Goal: Navigation & Orientation: Find specific page/section

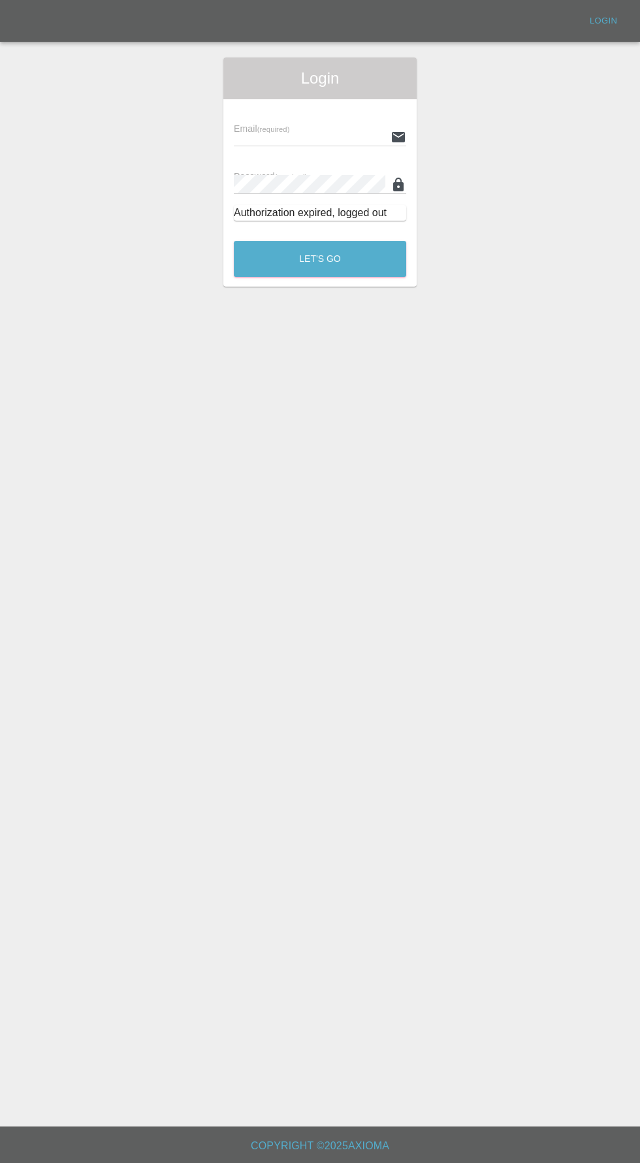
click at [297, 137] on input "text" at bounding box center [310, 136] width 152 height 19
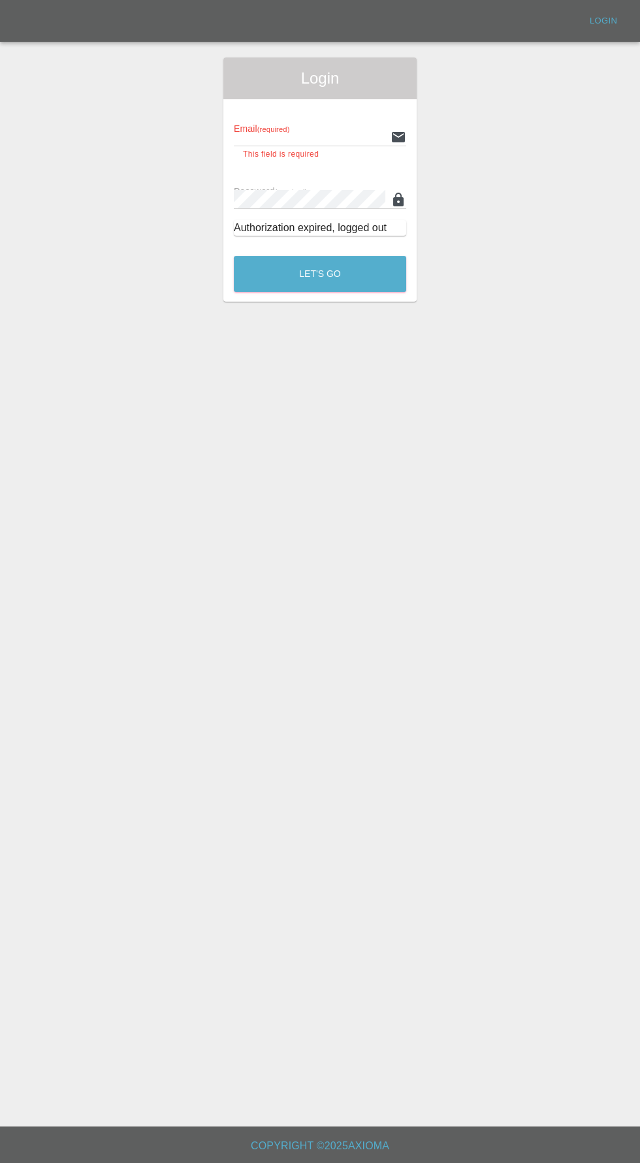
type input "[EMAIL_ADDRESS][DOMAIN_NAME]"
click at [234, 256] on button "Let's Go" at bounding box center [320, 274] width 172 height 36
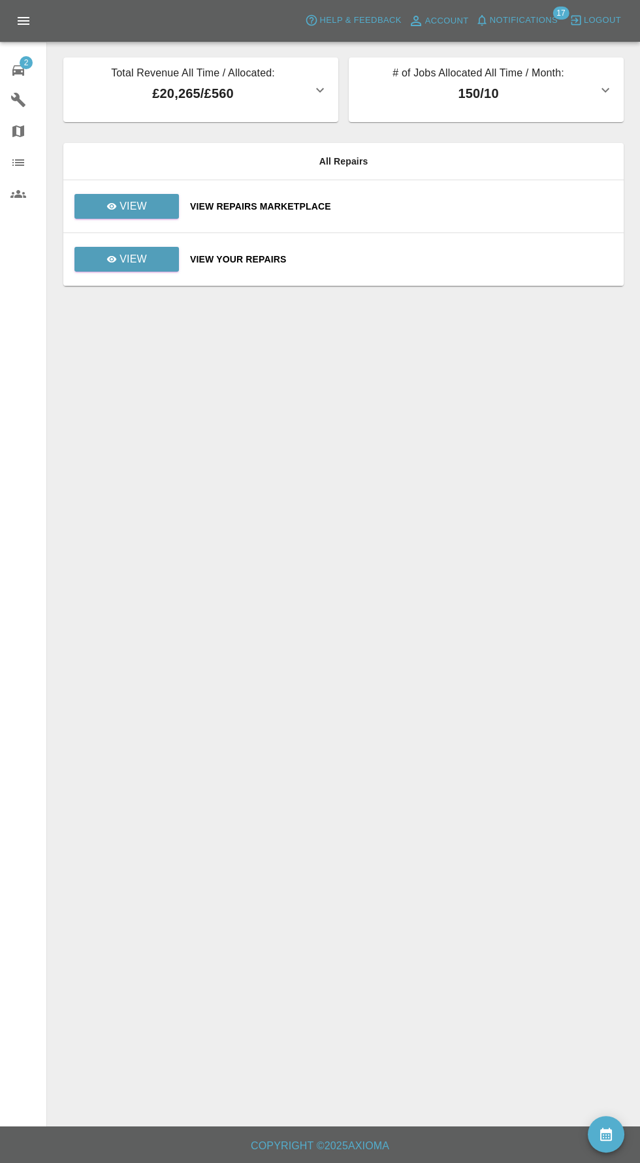
click at [515, 14] on span "Notifications" at bounding box center [524, 20] width 68 height 15
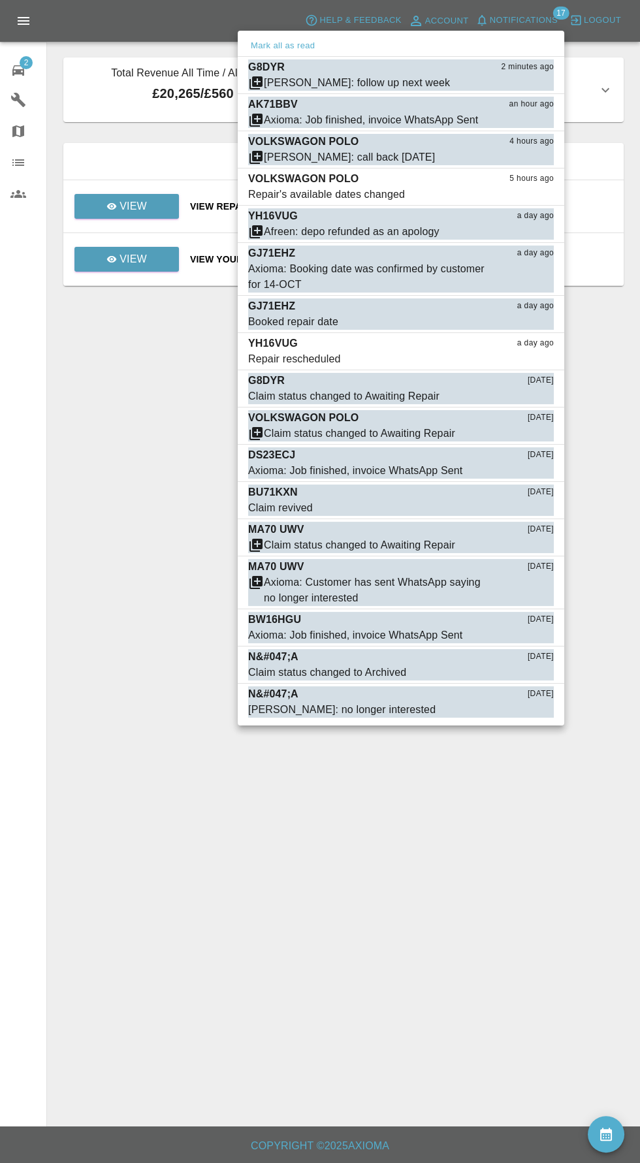
click at [26, 65] on div at bounding box center [320, 581] width 640 height 1163
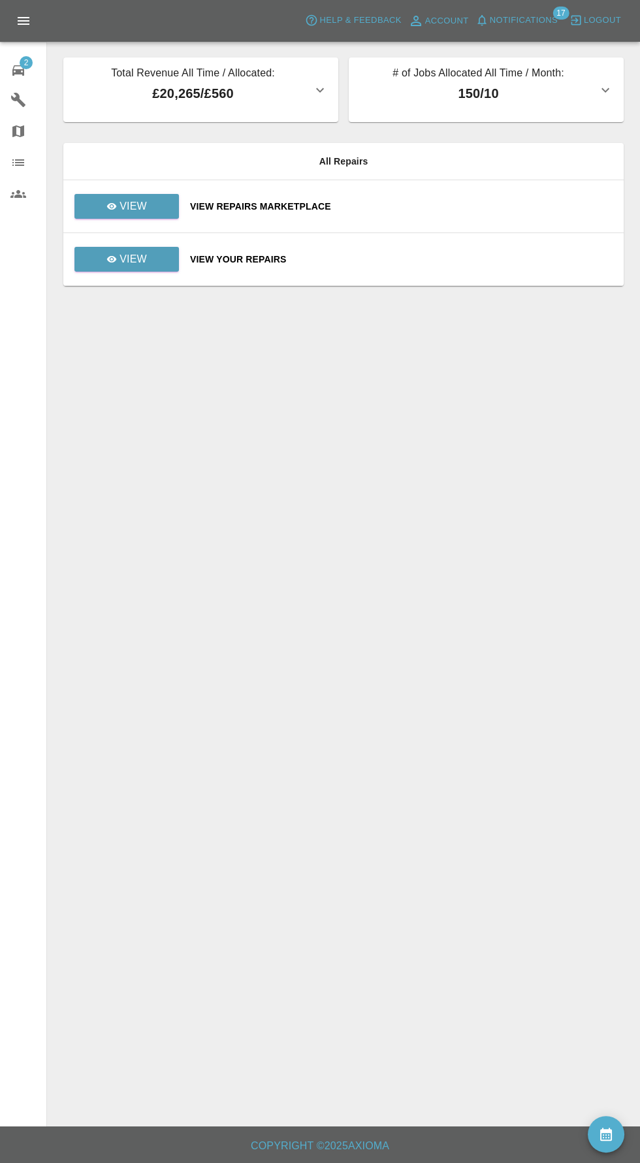
click at [24, 67] on span "2" at bounding box center [26, 62] width 13 height 13
click at [35, 98] on div at bounding box center [28, 100] width 37 height 16
